Goal: Information Seeking & Learning: Learn about a topic

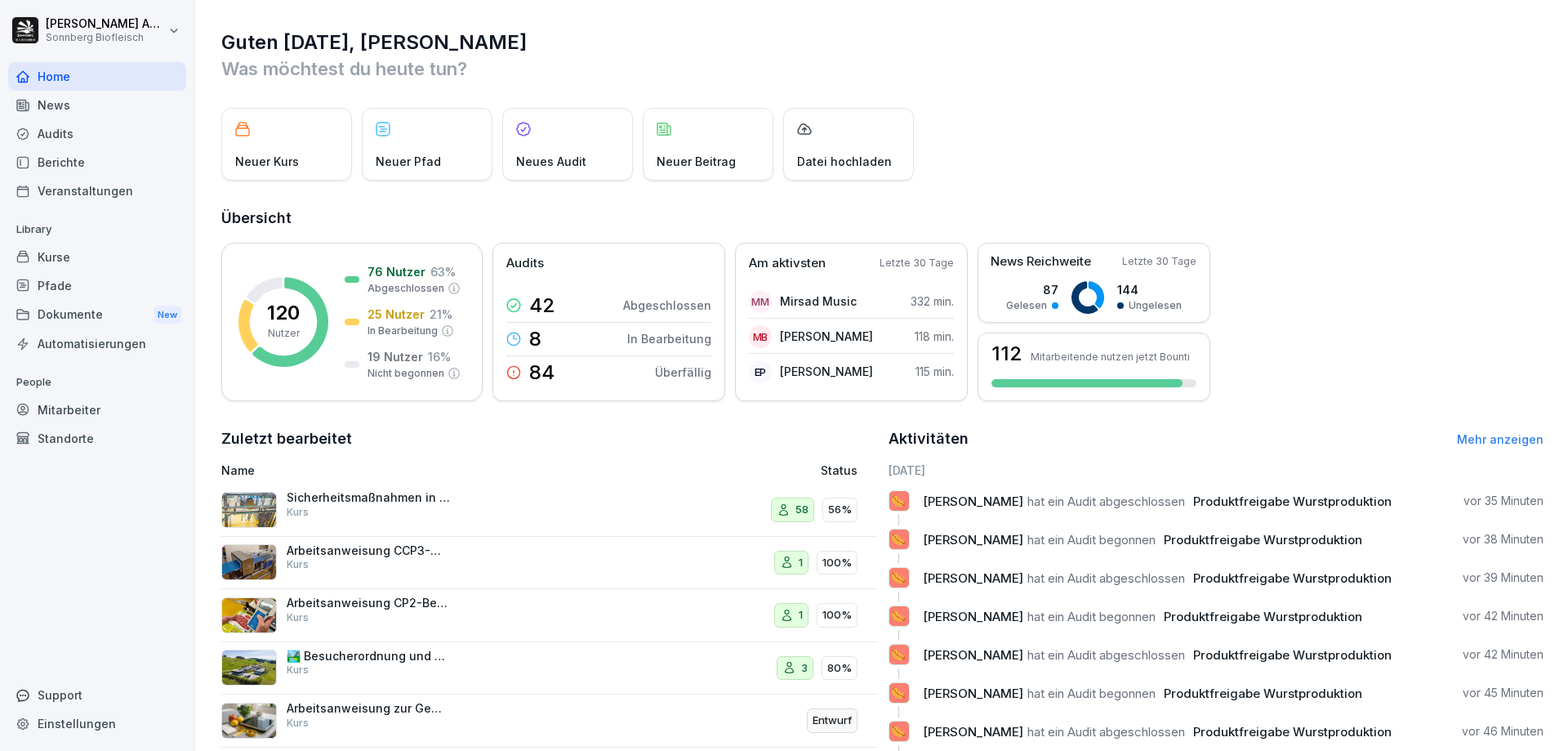
scroll to position [91, 0]
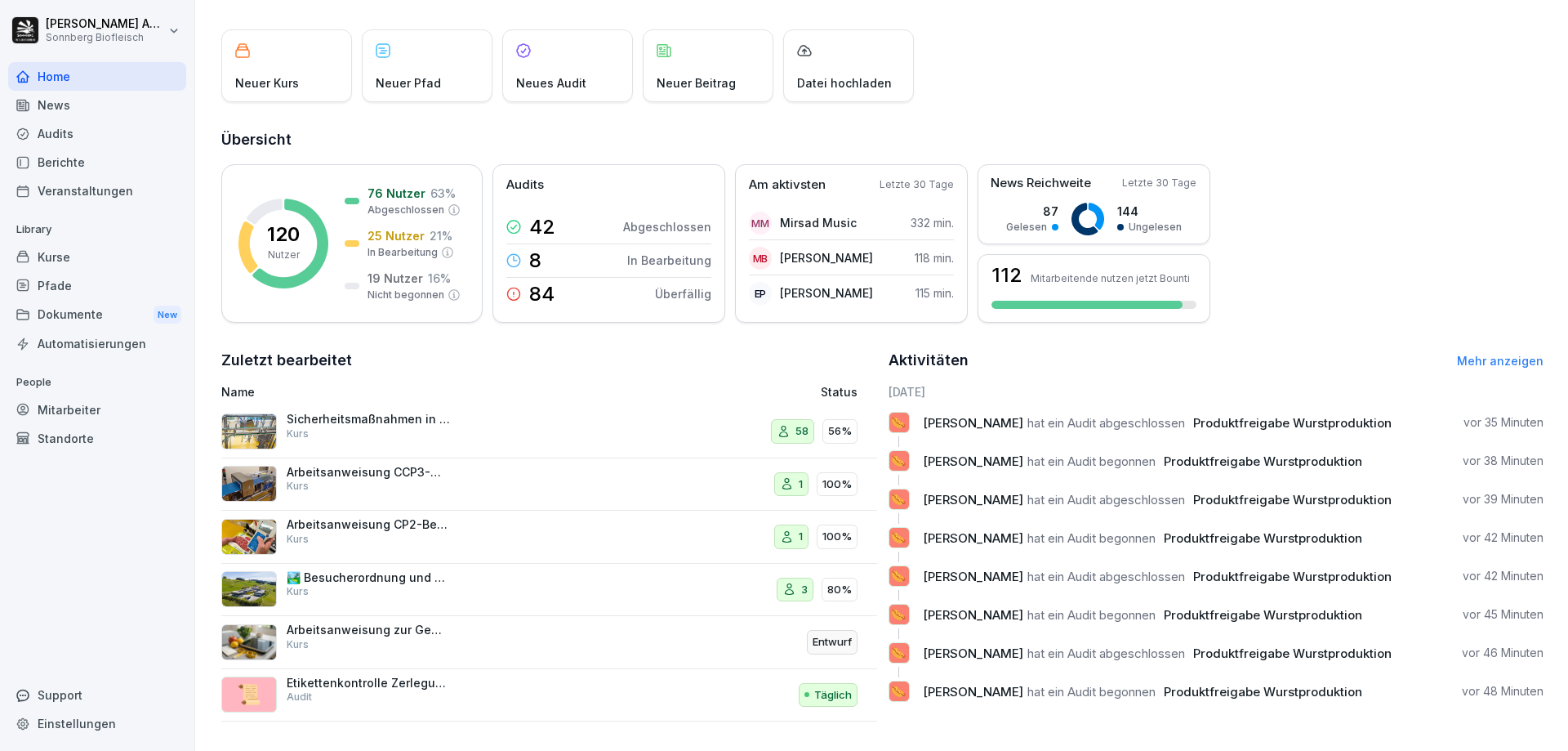
click at [77, 262] on div "Kurse" at bounding box center [97, 256] width 178 height 28
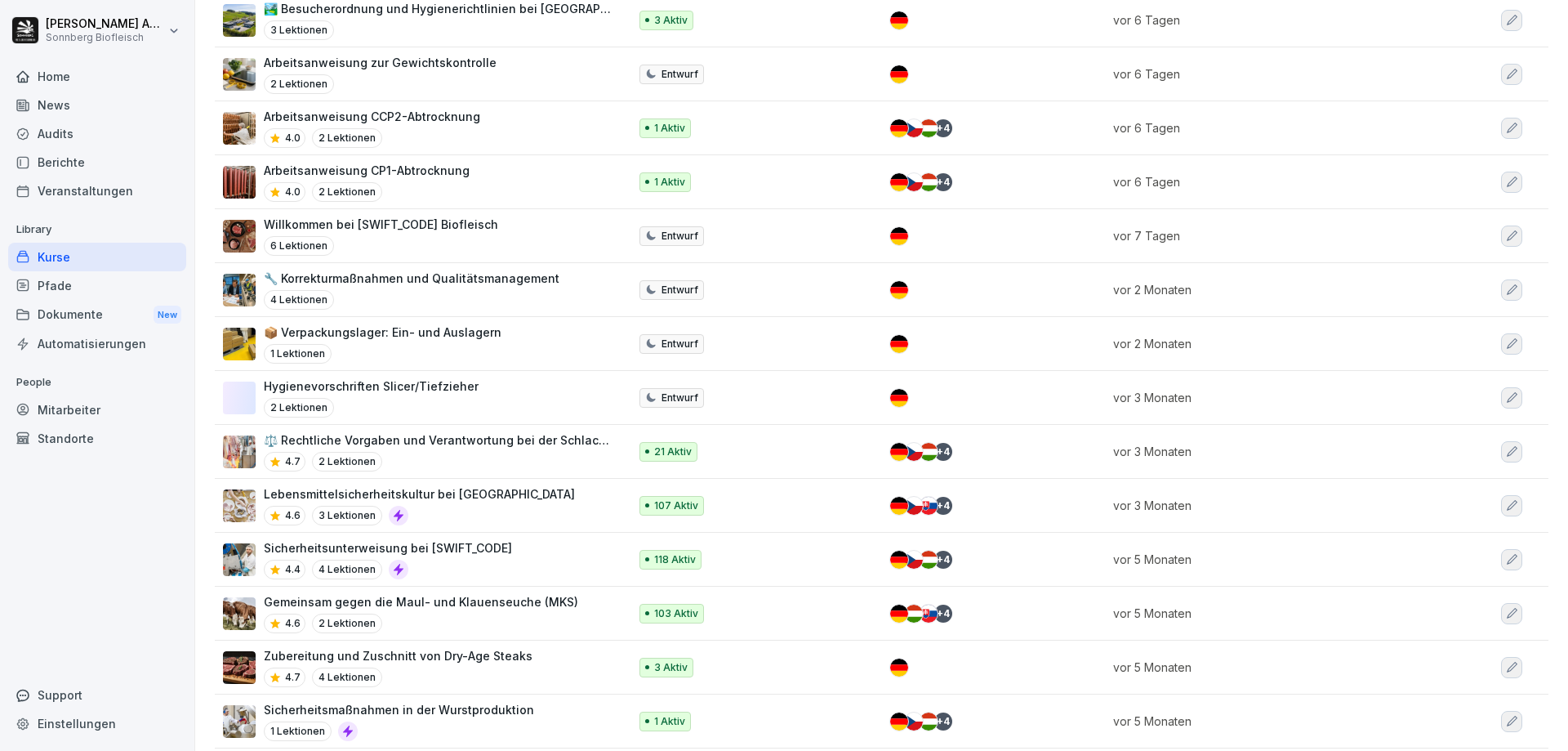
scroll to position [572, 0]
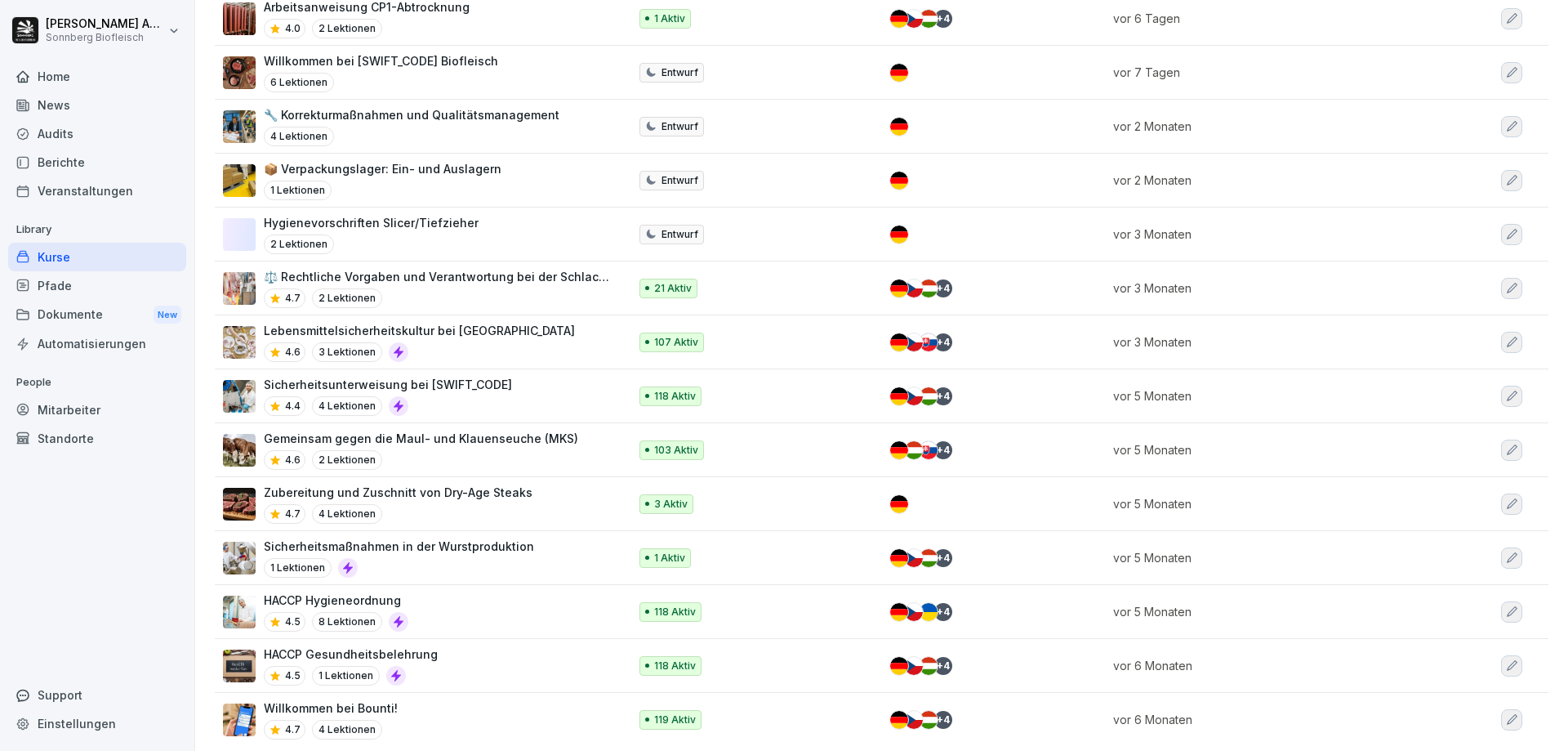
click at [449, 412] on div "4.4 4 Lektionen" at bounding box center [389, 405] width 249 height 19
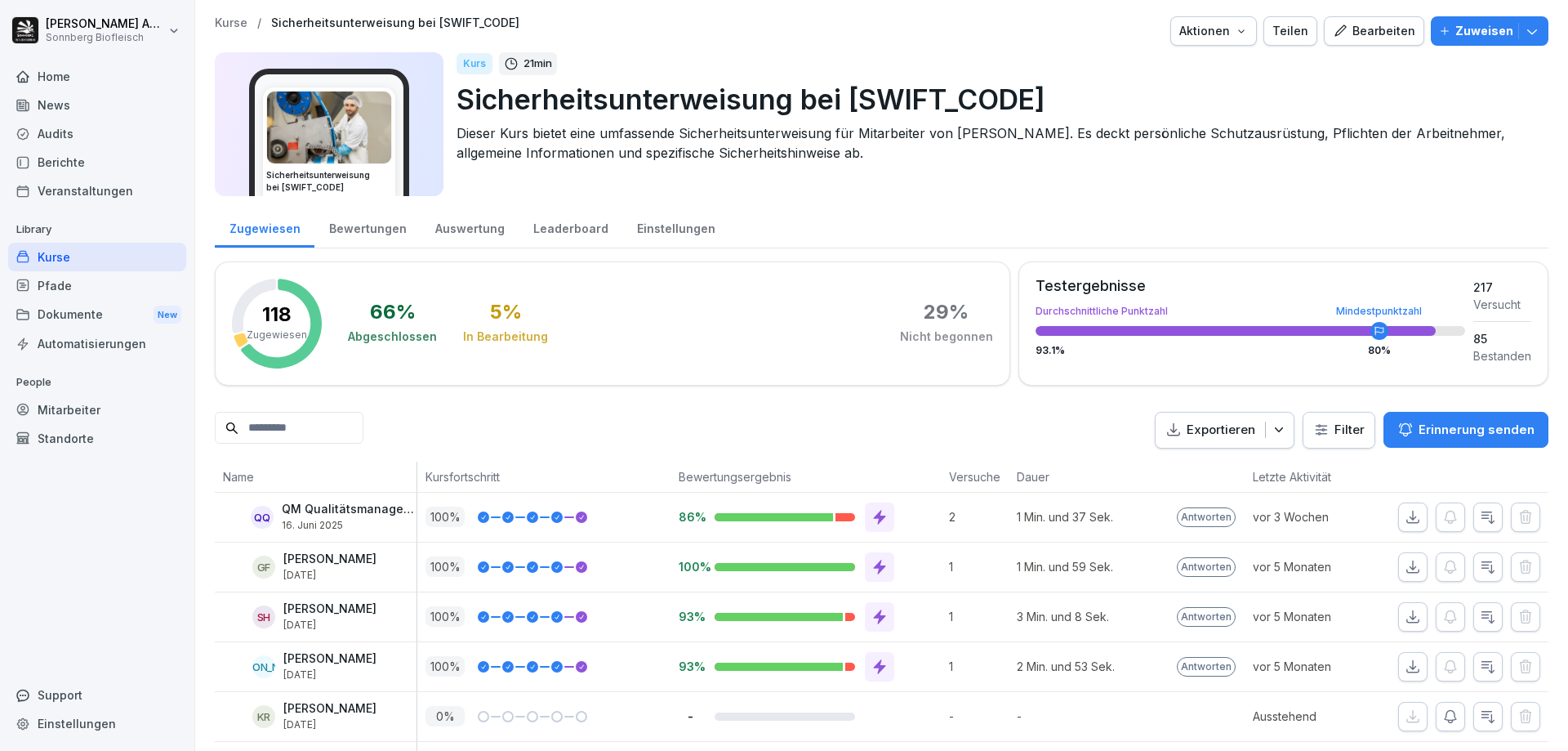
click at [357, 428] on input at bounding box center [289, 427] width 149 height 32
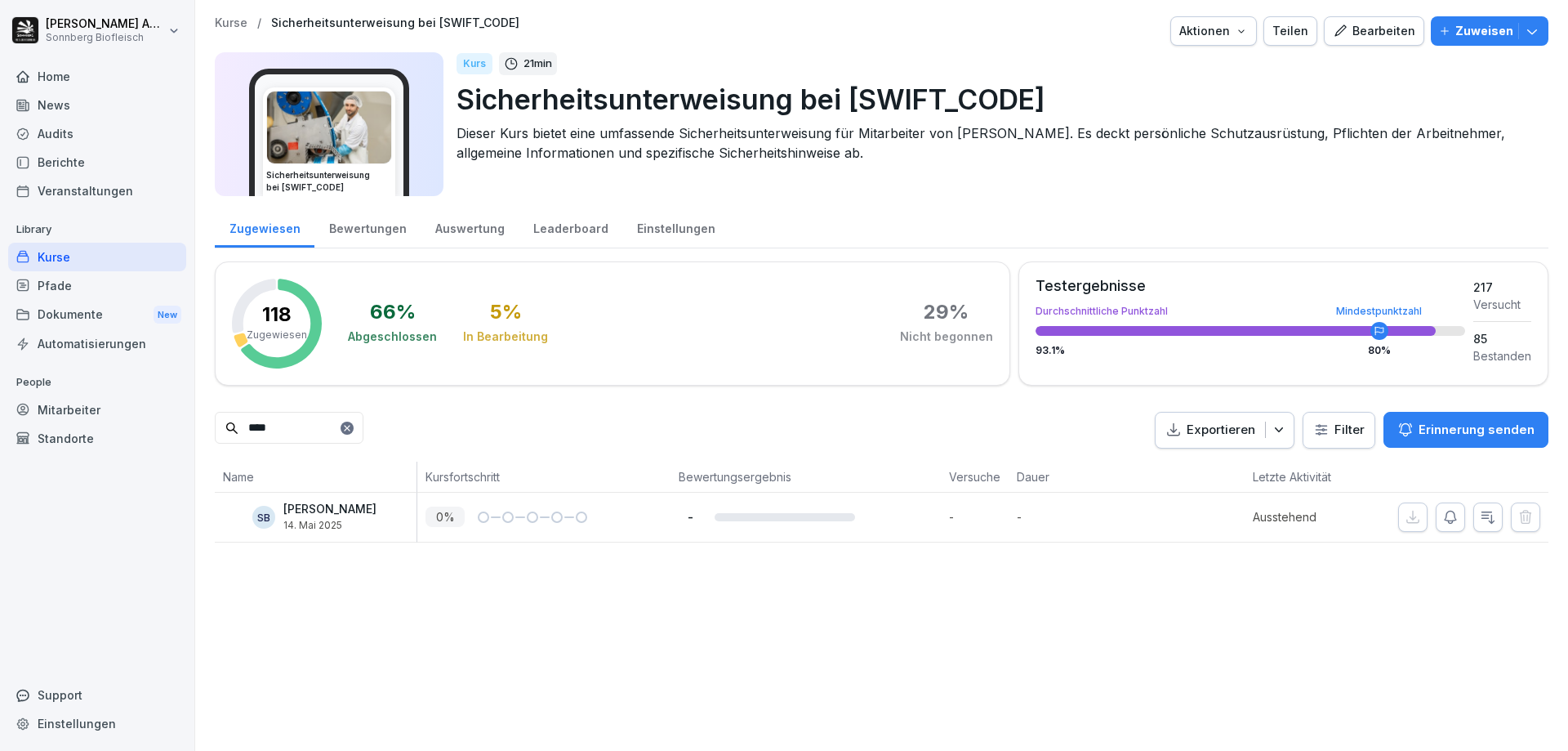
drag, startPoint x: 304, startPoint y: 431, endPoint x: 46, endPoint y: 427, distance: 258.0
click at [46, 427] on div "[PERSON_NAME] Biofleisch Home News Audits Berichte Veranstaltungen Library Kurs…" at bounding box center [784, 375] width 1568 height 751
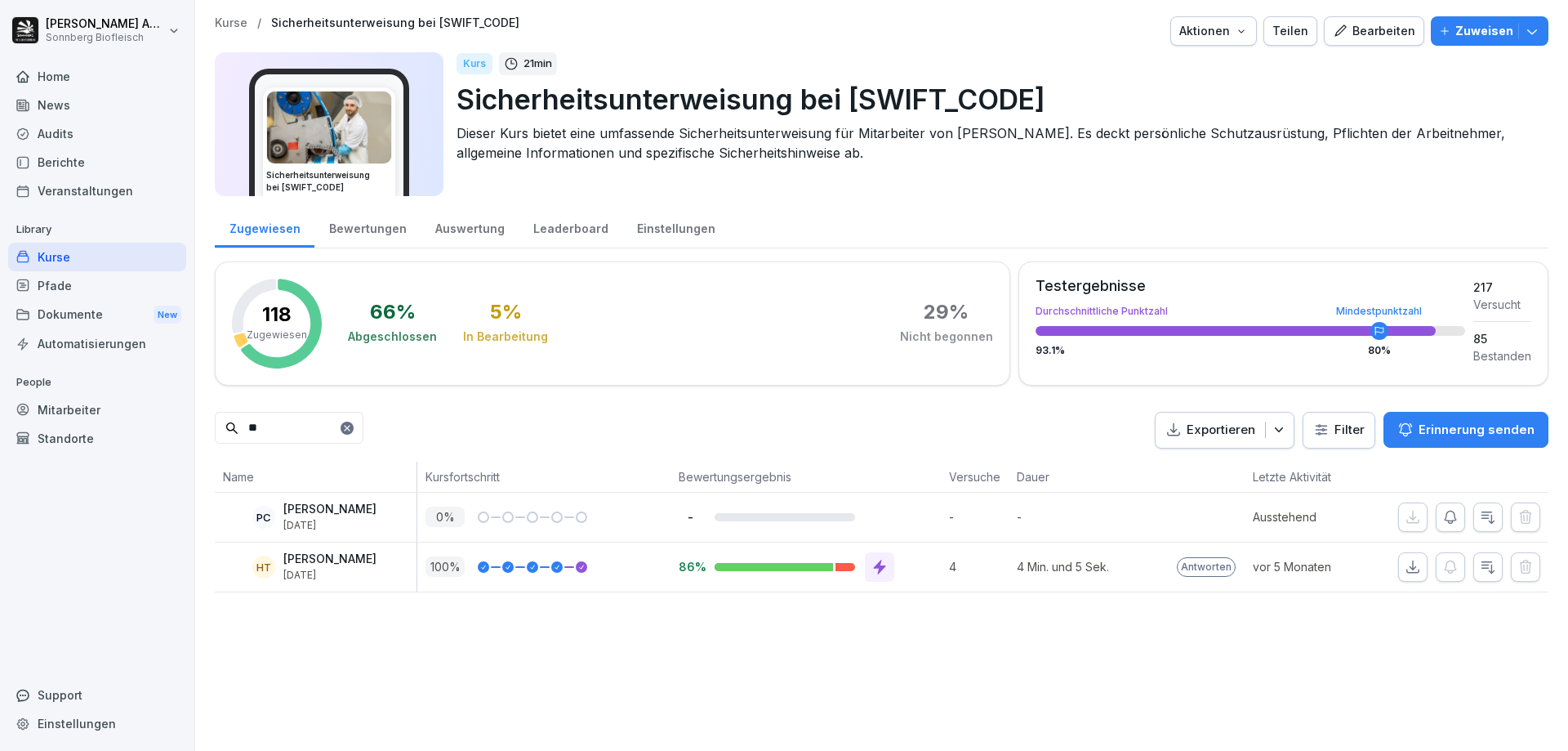
type input "*"
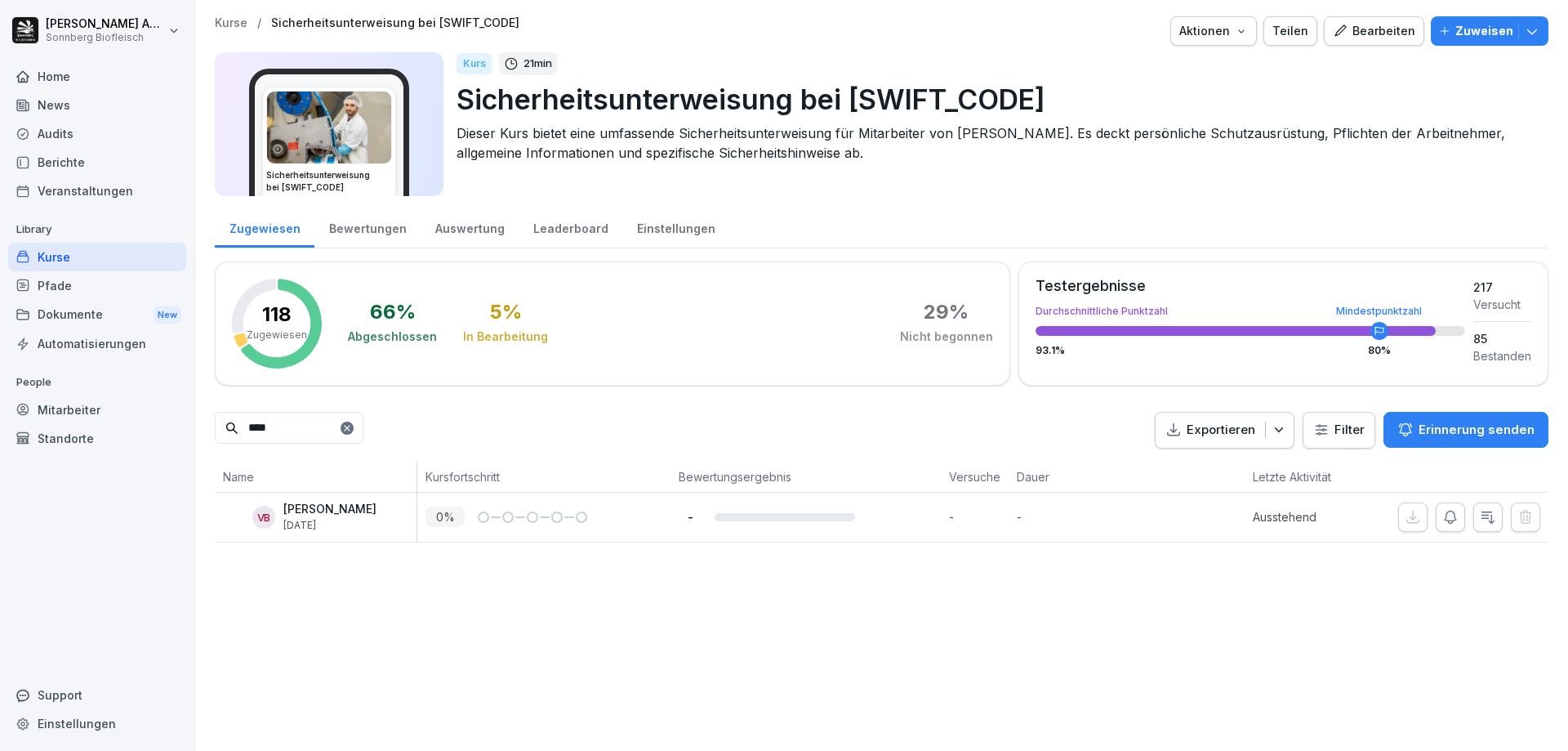
type input "****"
